Goal: Check status: Check status

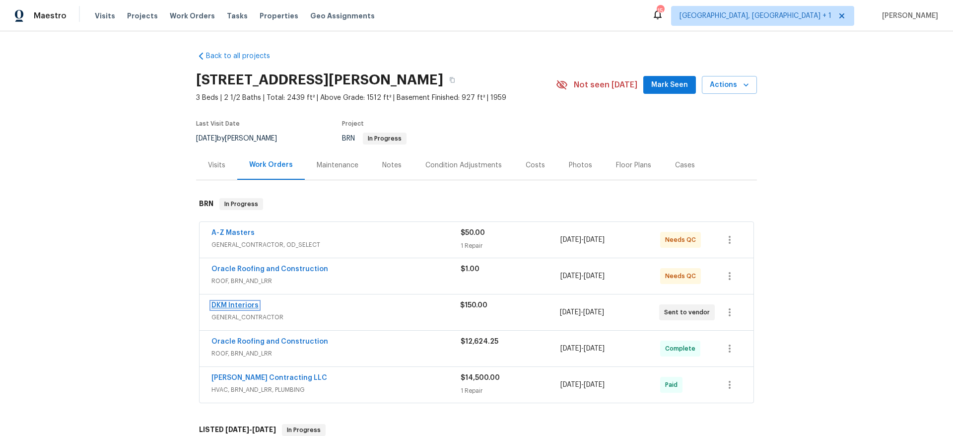
click at [243, 302] on link "DKM Interiors" at bounding box center [234, 305] width 47 height 7
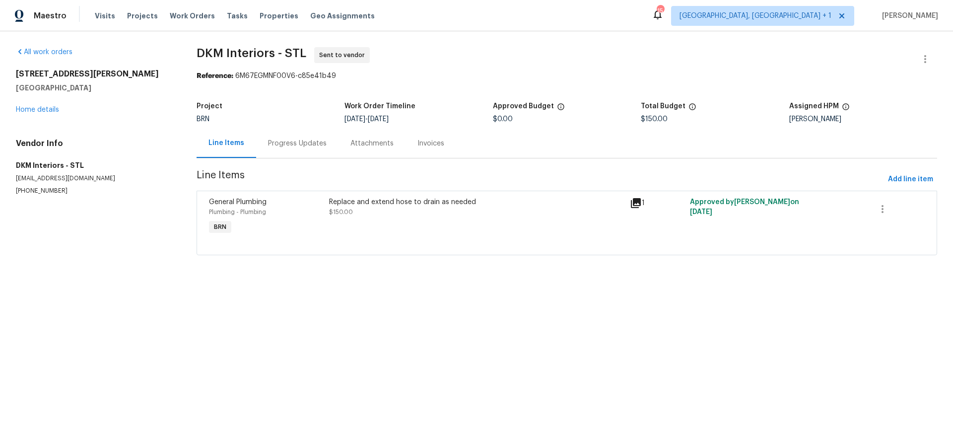
click at [292, 150] on div "Progress Updates" at bounding box center [297, 143] width 82 height 29
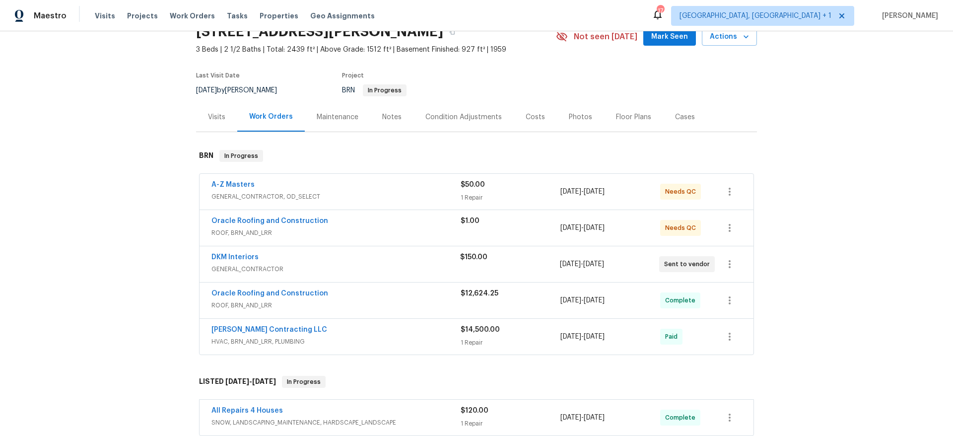
scroll to position [66, 0]
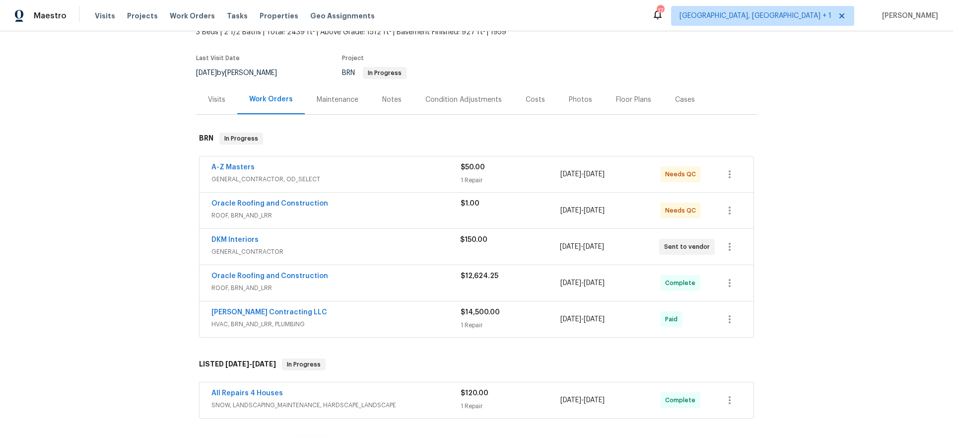
click at [341, 321] on span "HVAC, BRN_AND_LRR, PLUMBING" at bounding box center [335, 324] width 249 height 10
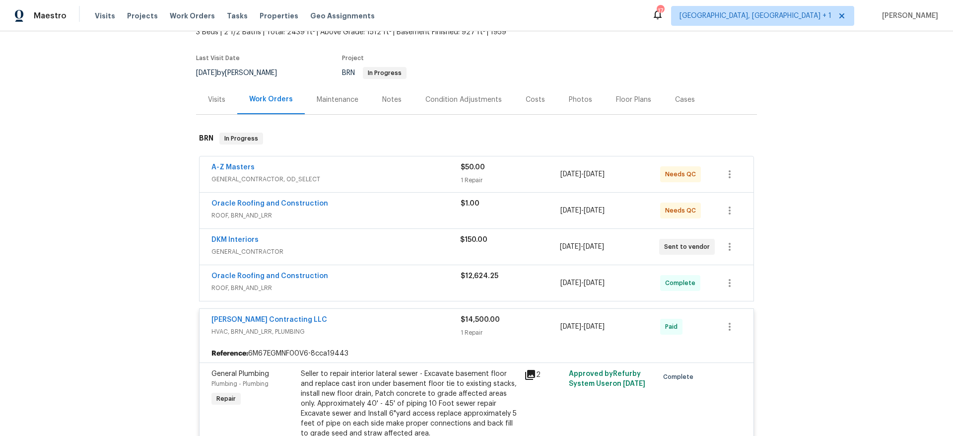
click at [368, 284] on span "ROOF, BRN_AND_LRR" at bounding box center [335, 288] width 249 height 10
